Goal: Find specific page/section: Find specific page/section

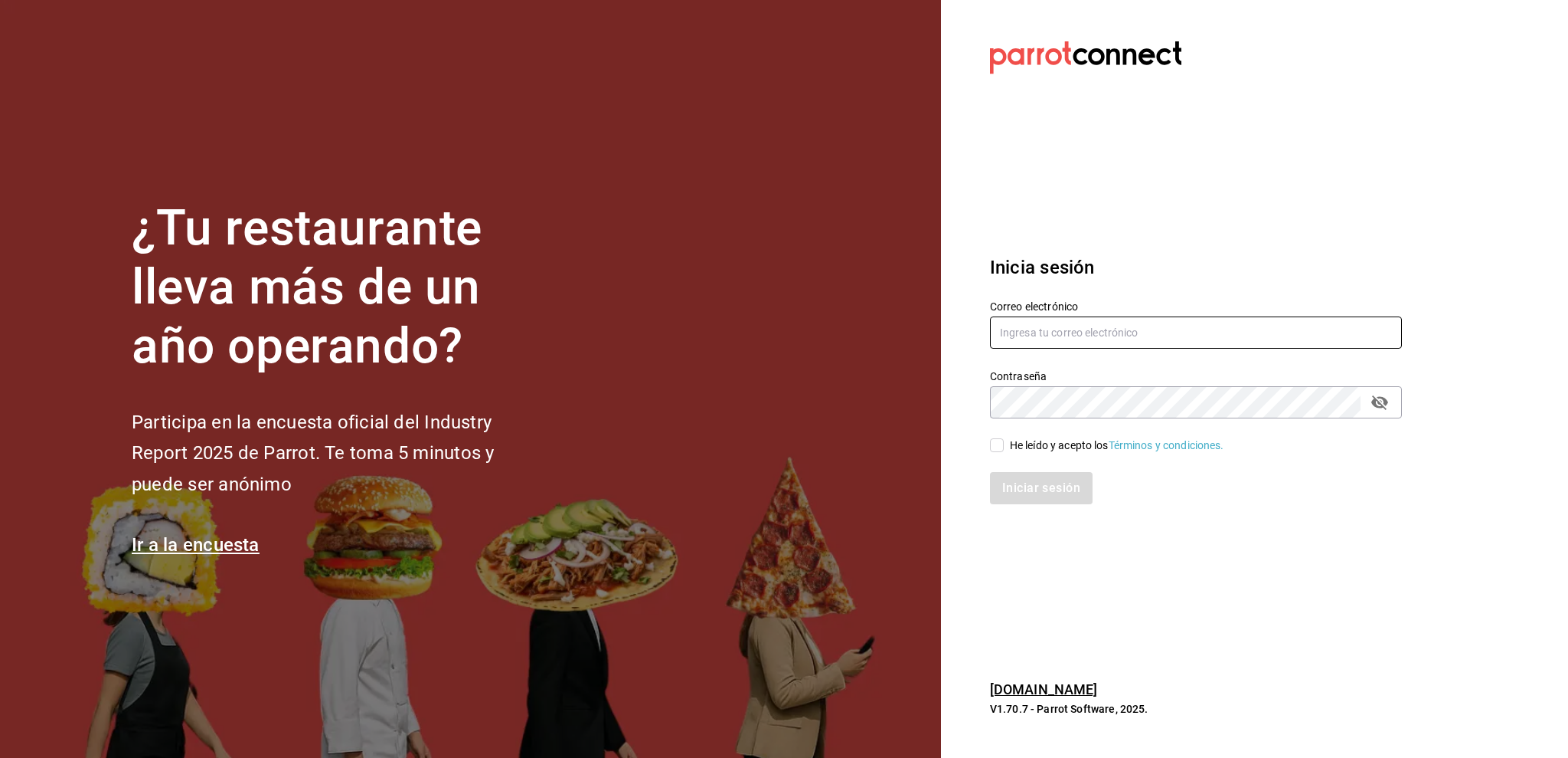
click at [1152, 326] on input "text" at bounding box center [1196, 333] width 412 height 33
type input "amalia@elhuaracheazteca.com"
click at [998, 444] on input "He leído y acepto los Términos y condiciones." at bounding box center [997, 444] width 14 height 14
checkbox input "true"
click at [1023, 486] on button "Iniciar sesión" at bounding box center [1042, 488] width 104 height 33
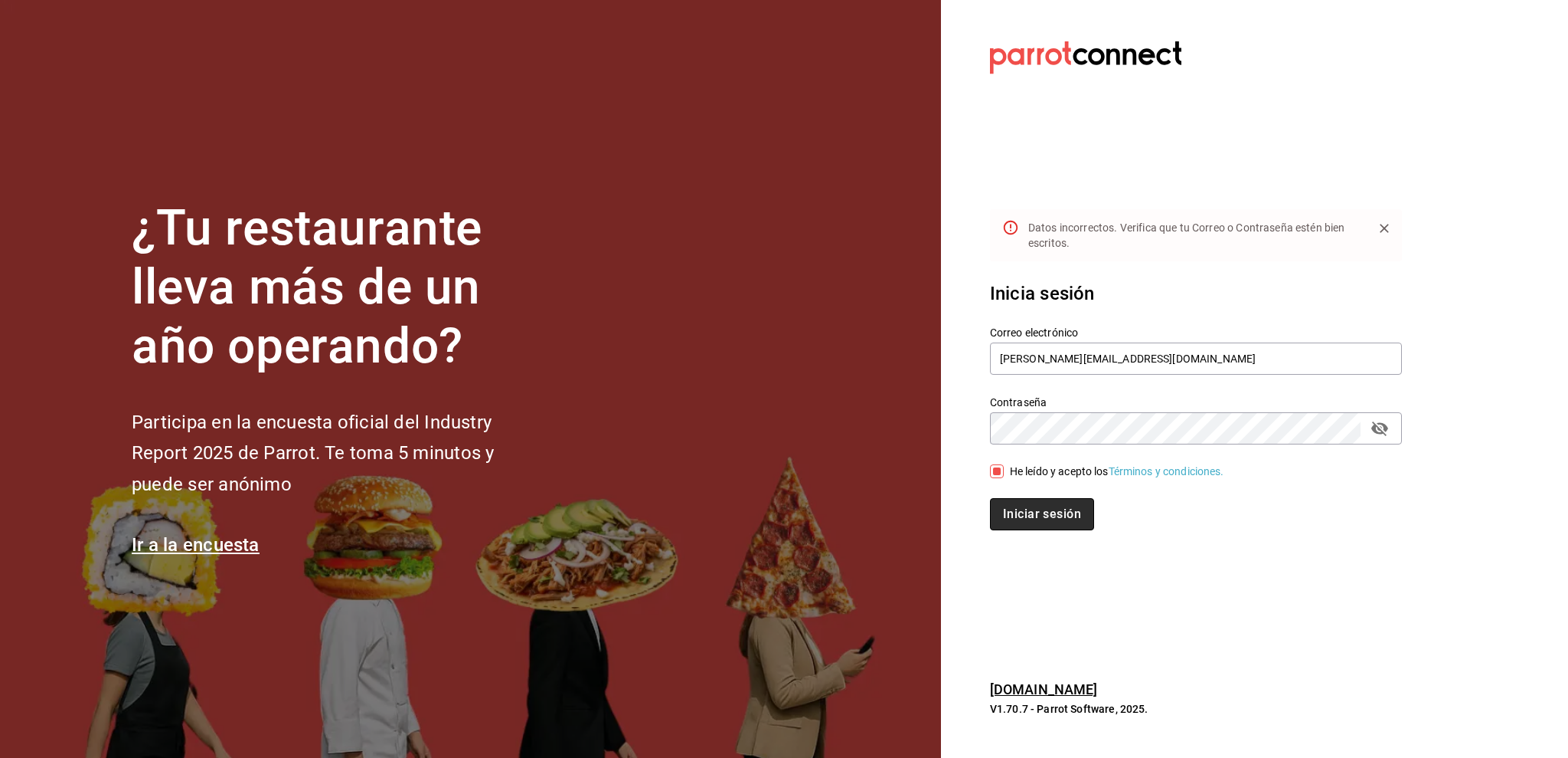
click at [1017, 516] on button "Iniciar sesión" at bounding box center [1042, 514] width 104 height 33
click at [1042, 516] on button "Iniciar sesión" at bounding box center [1041, 514] width 102 height 33
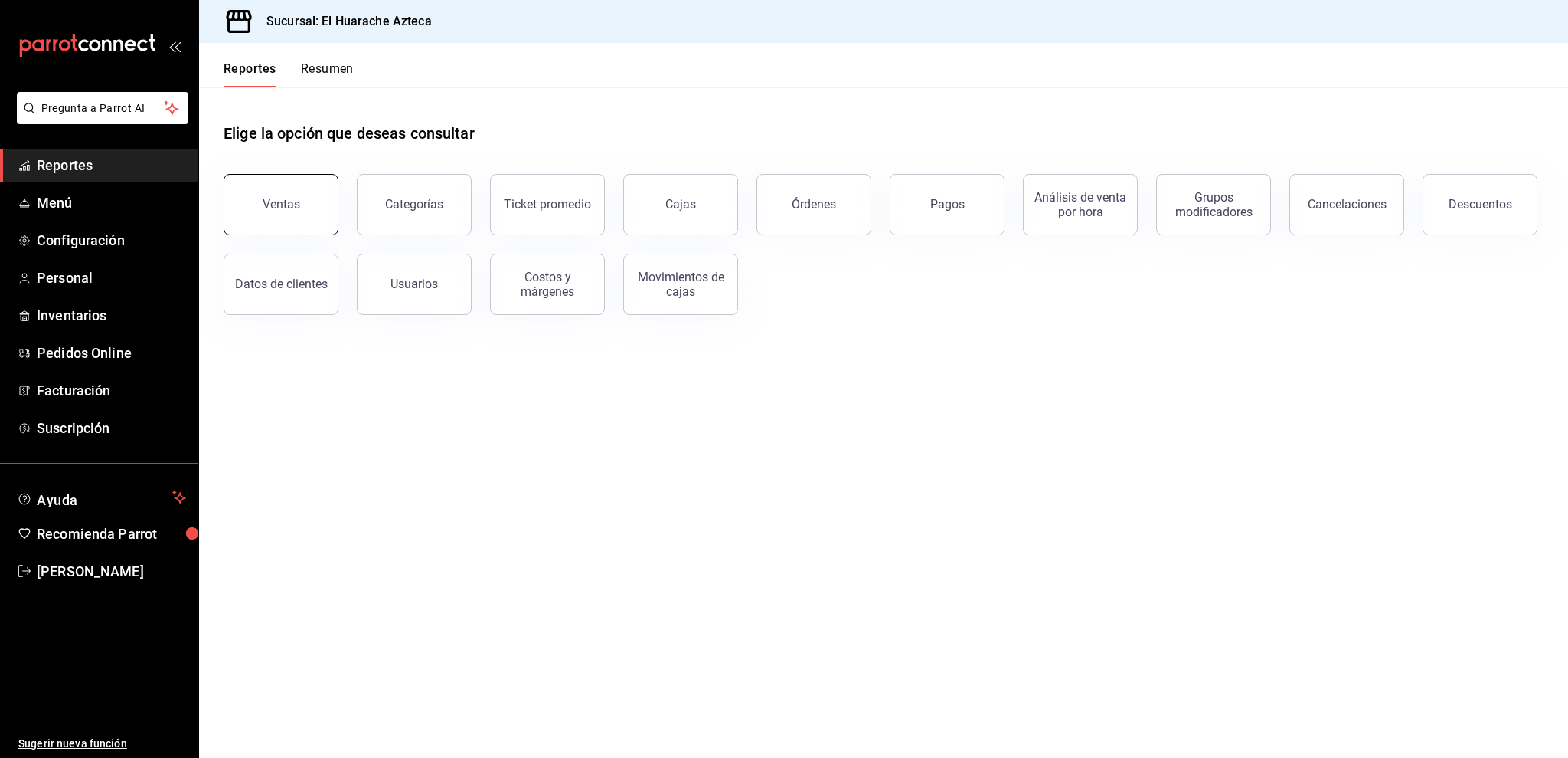
click at [313, 227] on button "Ventas" at bounding box center [280, 204] width 115 height 62
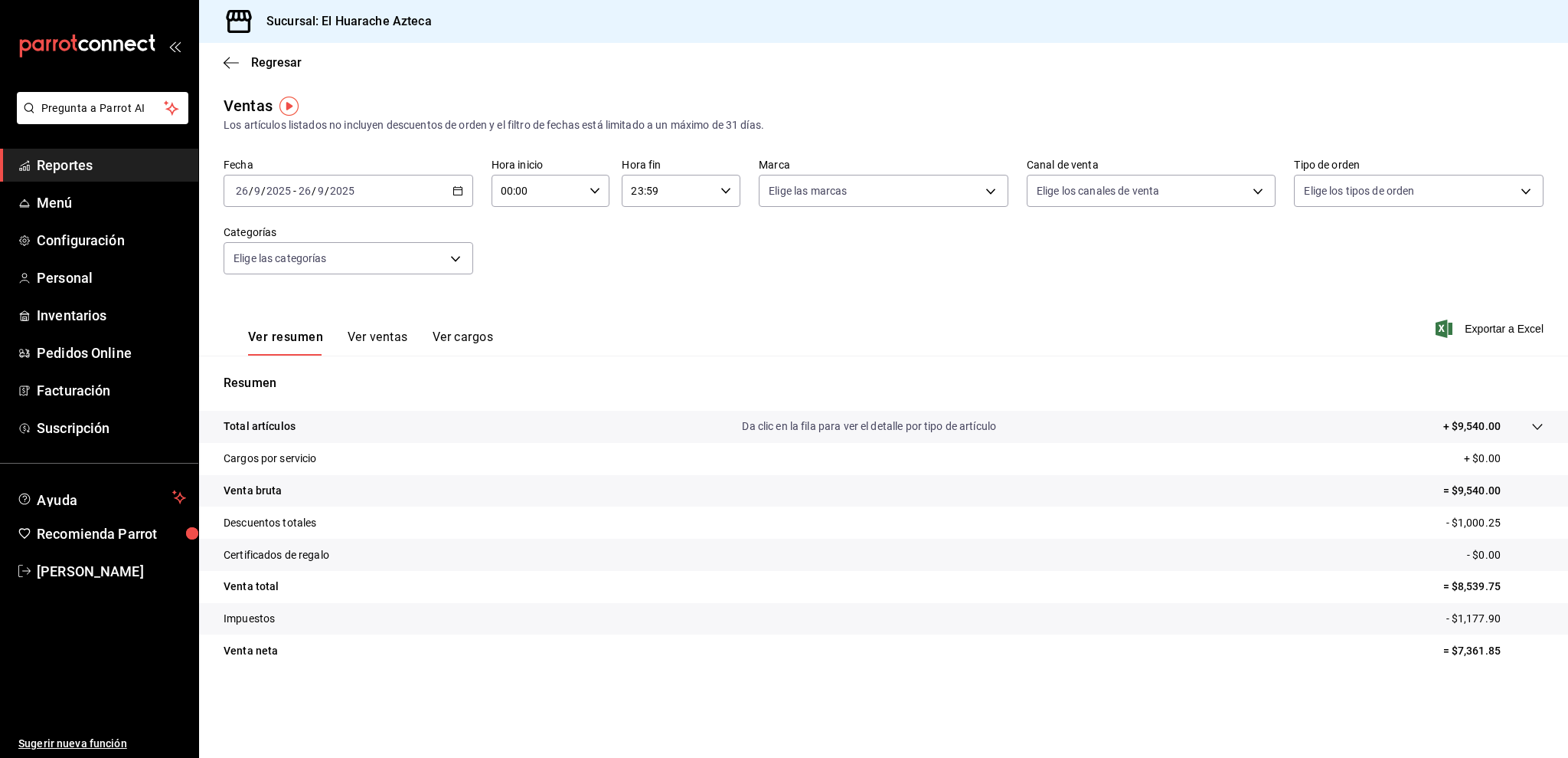
click at [133, 170] on span "Reportes" at bounding box center [111, 165] width 149 height 21
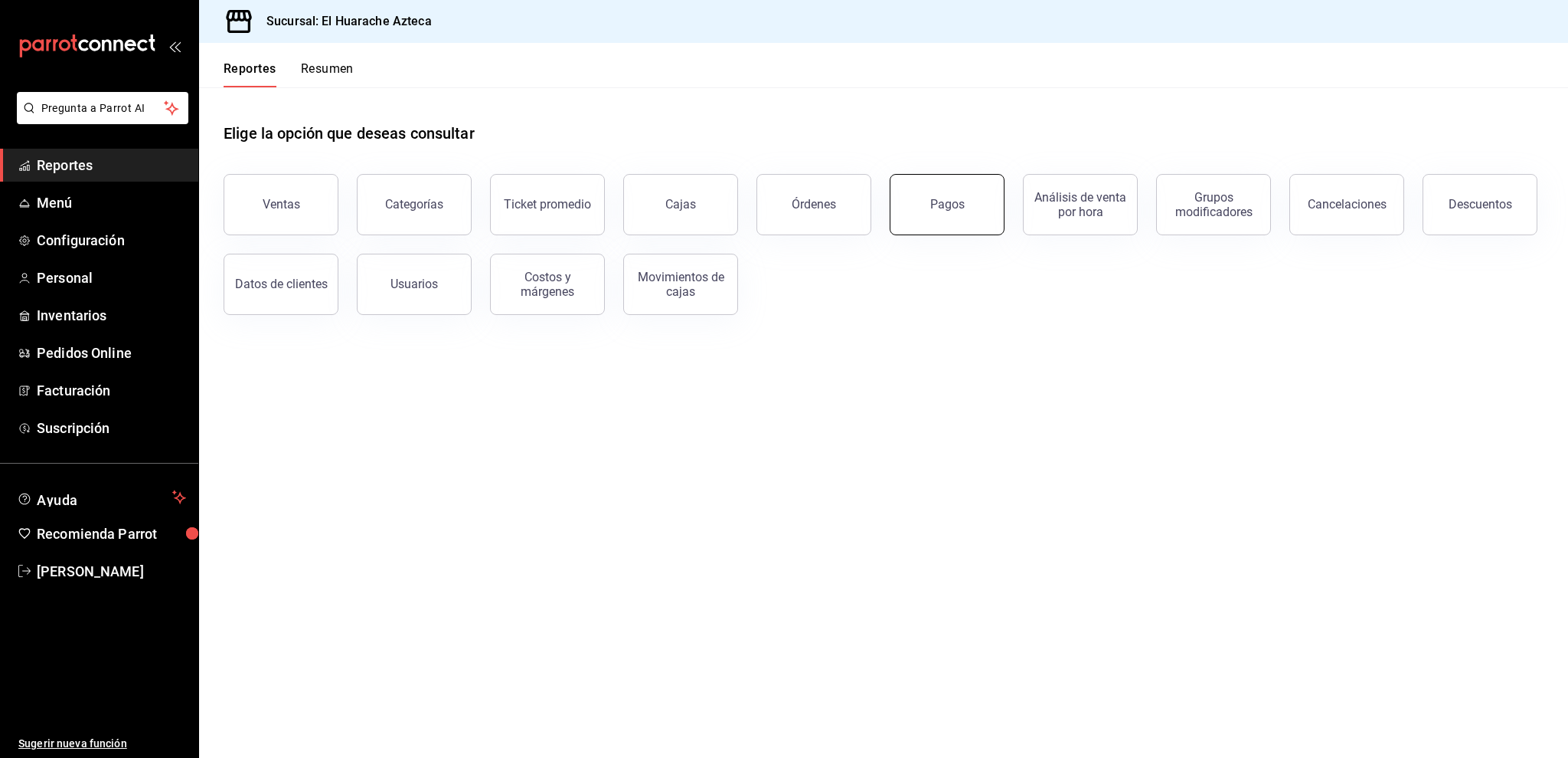
click at [962, 226] on button "Pagos" at bounding box center [947, 204] width 115 height 62
